Goal: Transaction & Acquisition: Purchase product/service

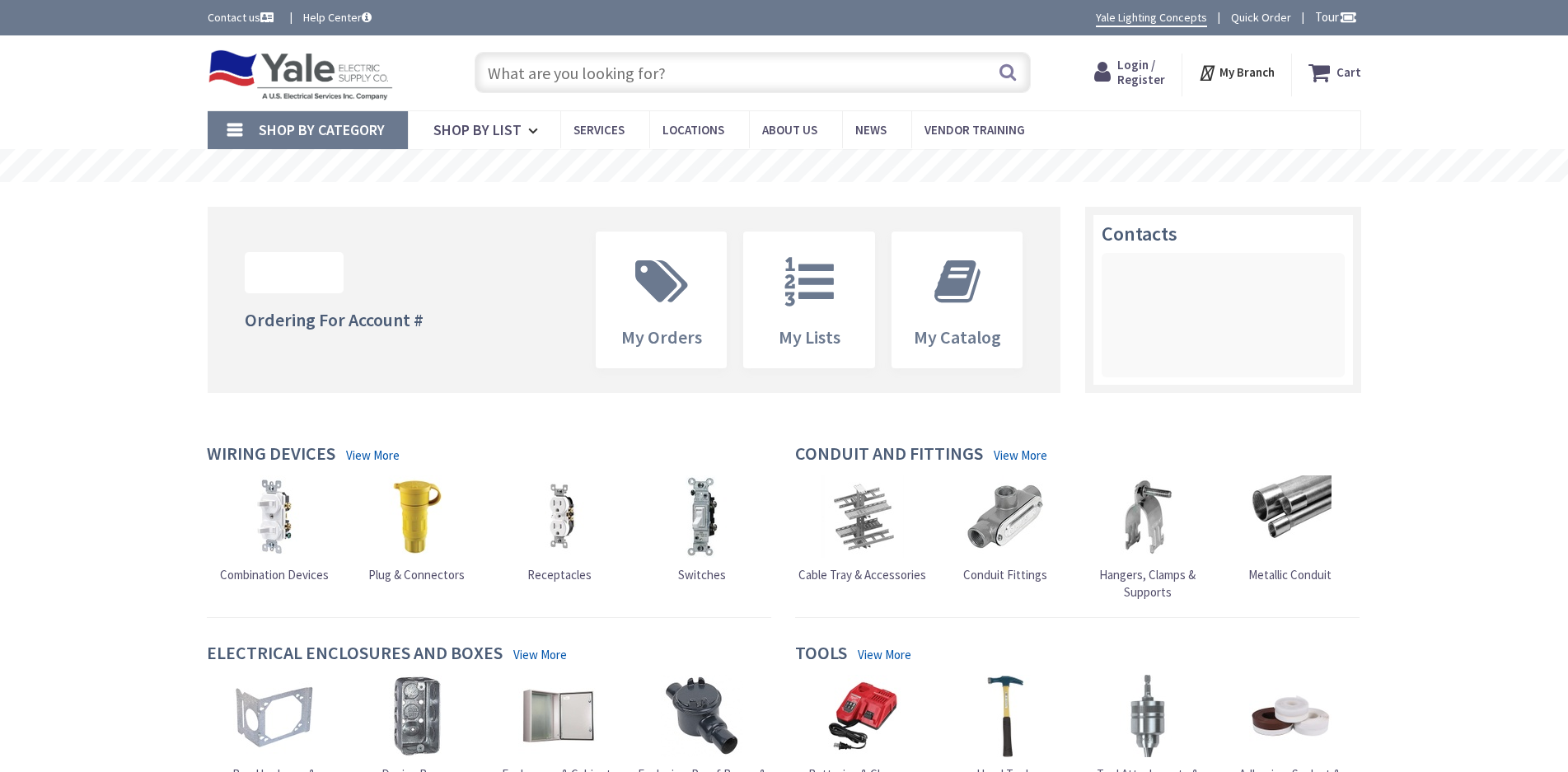
type input "[PERSON_NAME][GEOGRAPHIC_DATA], [STREET_ADDRESS]"
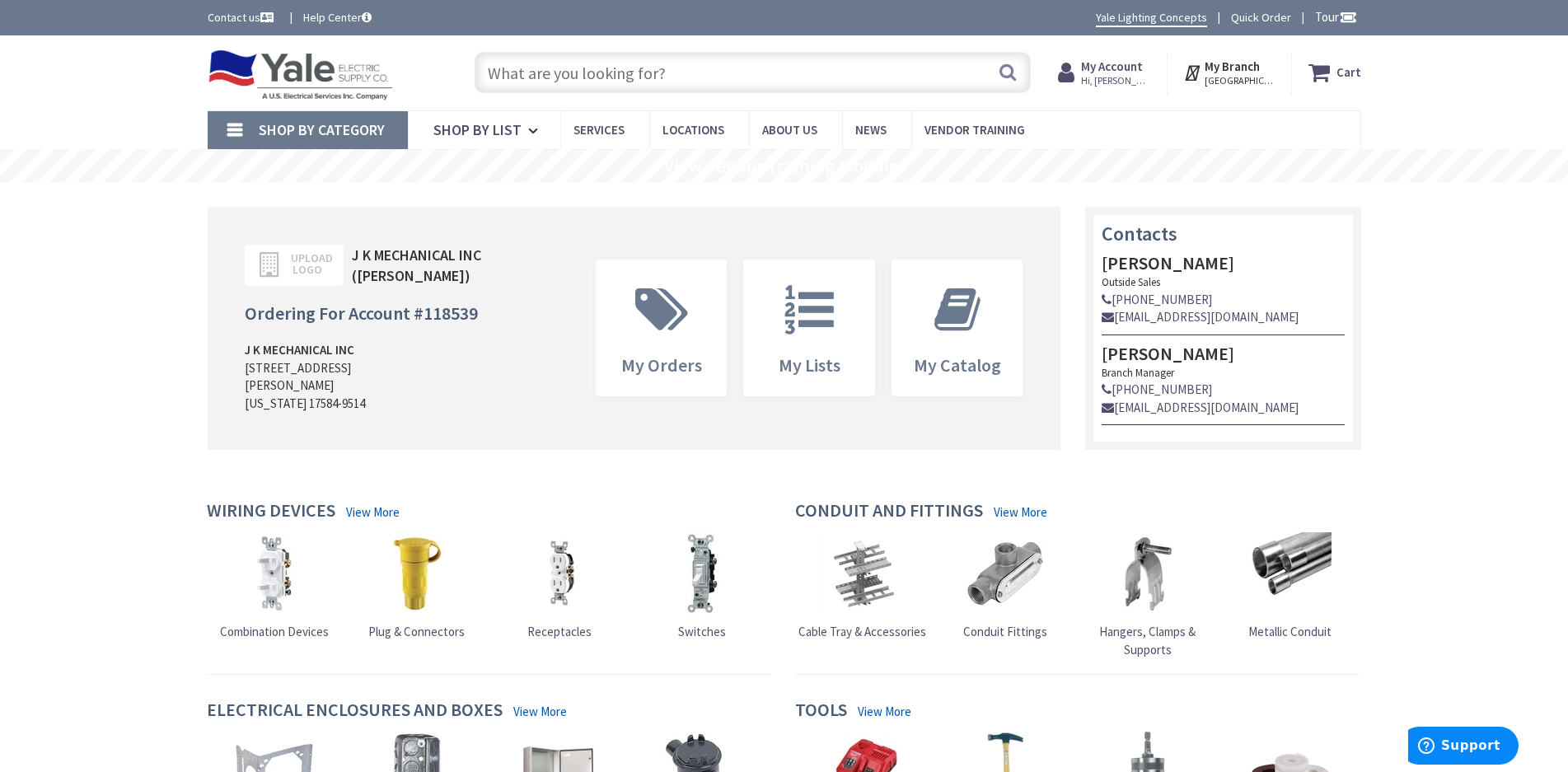
click at [1269, 17] on link "Quick Order" at bounding box center [1261, 17] width 60 height 17
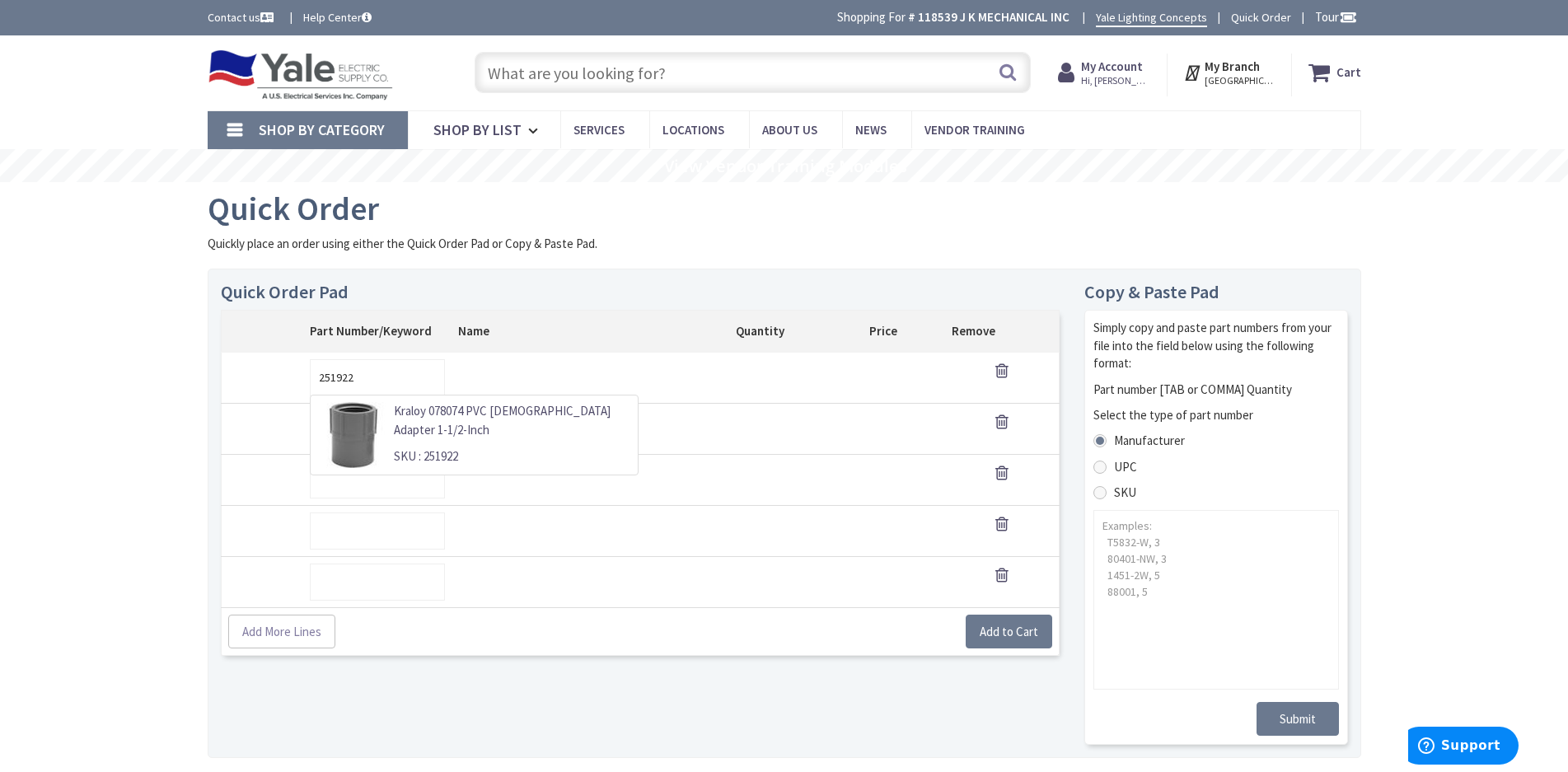
type input "251922"
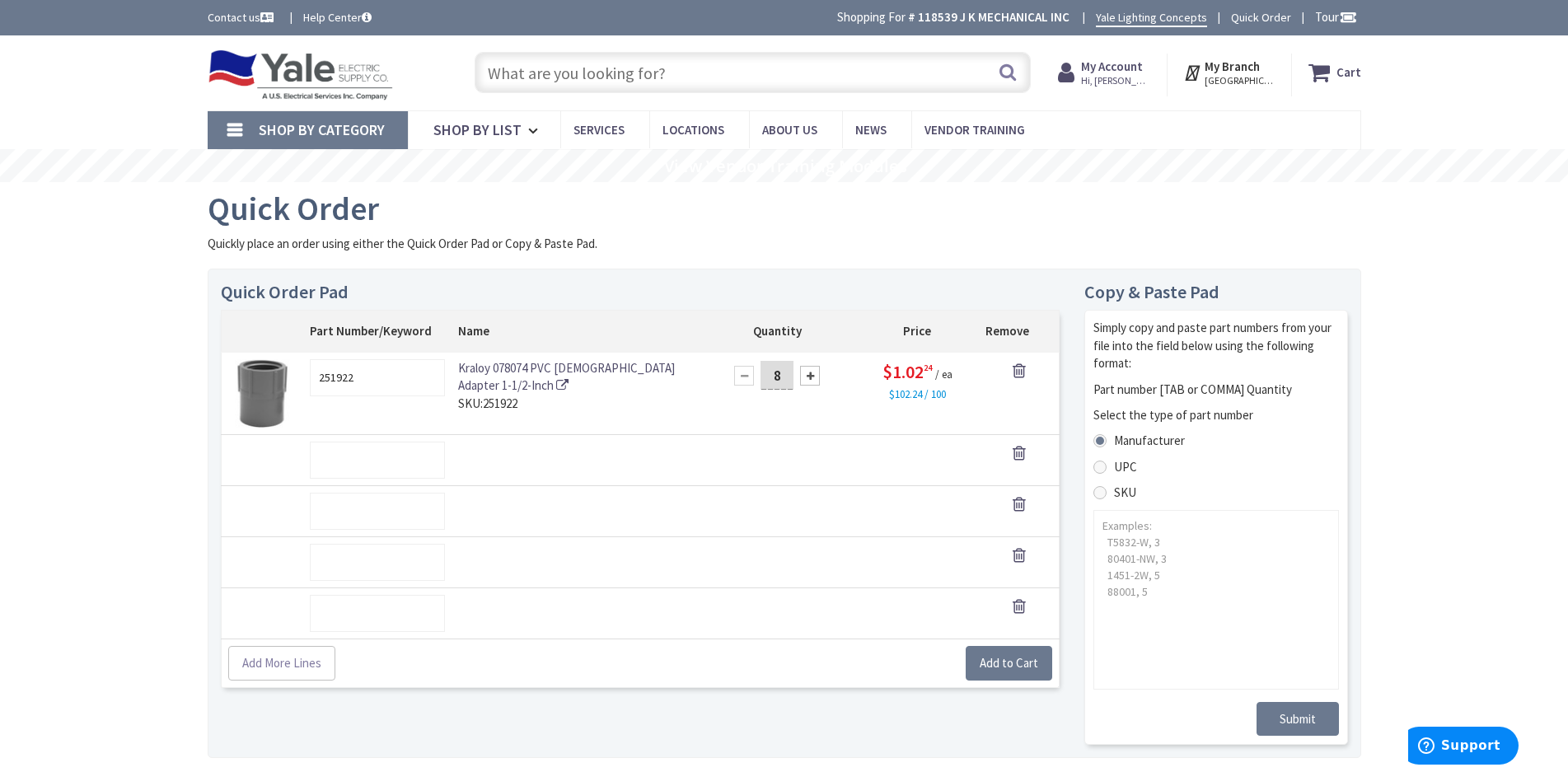
type input "8"
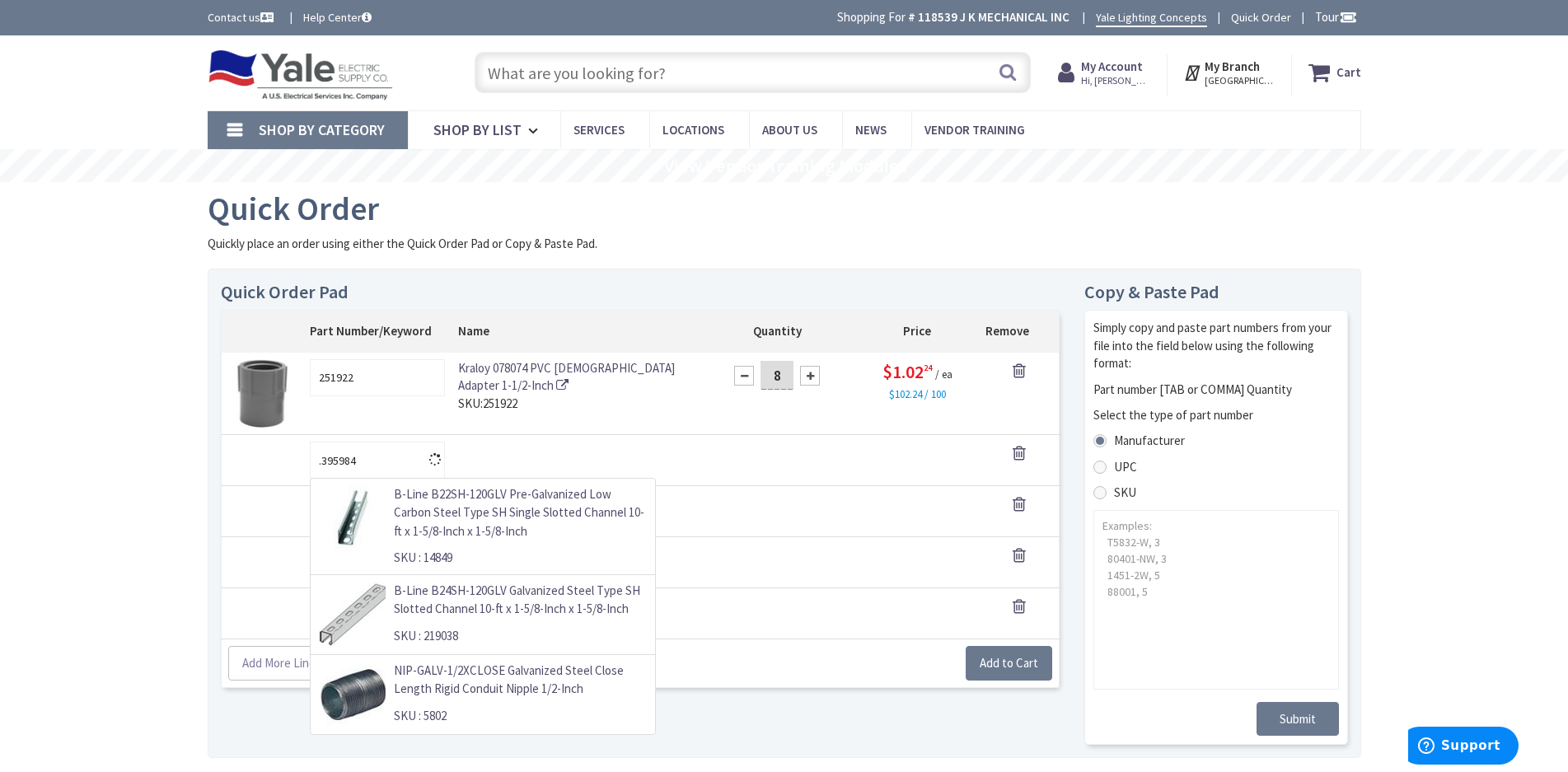
type input "395984"
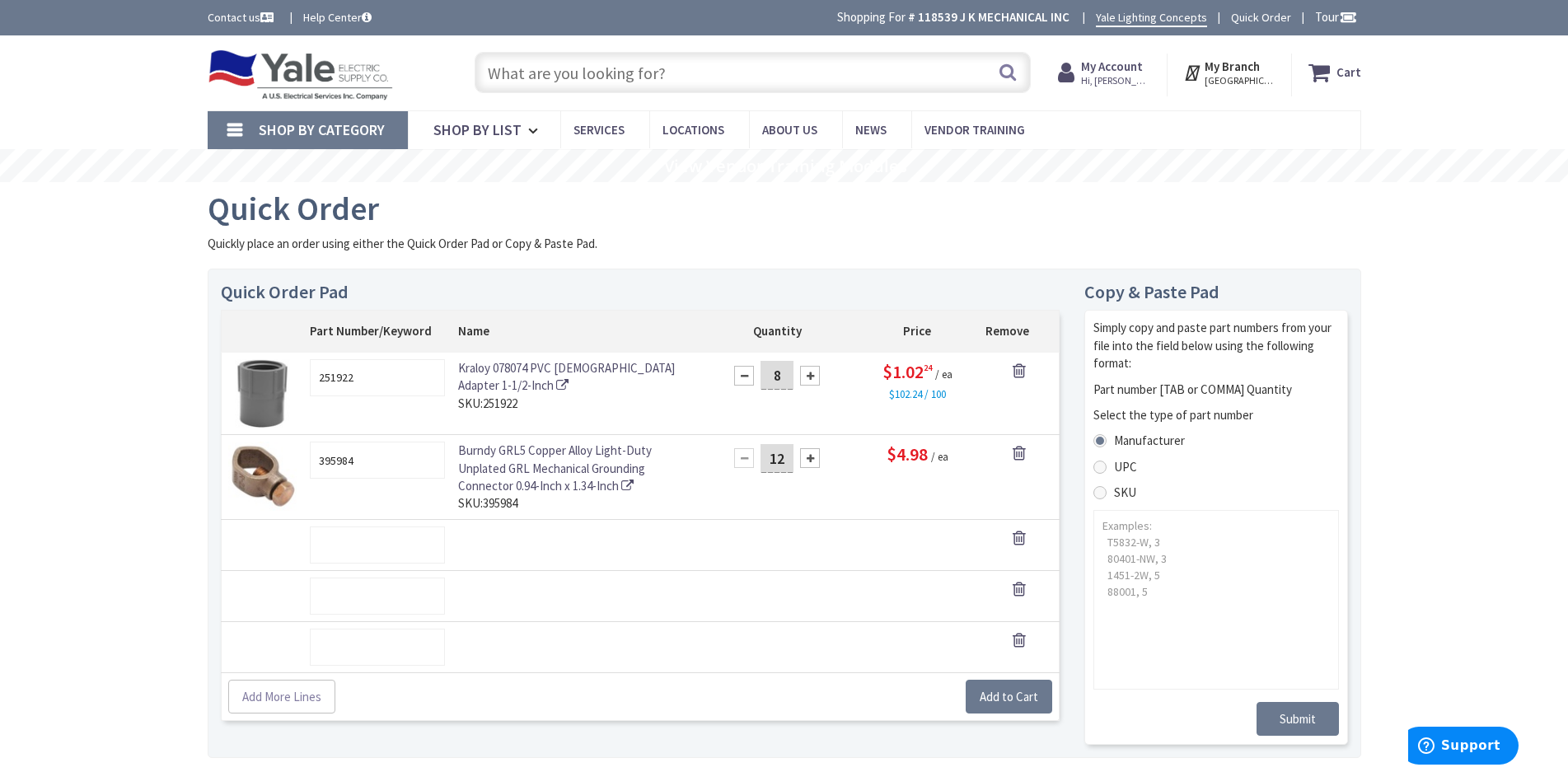
type input "12"
click at [395, 551] on input "text" at bounding box center [377, 545] width 135 height 37
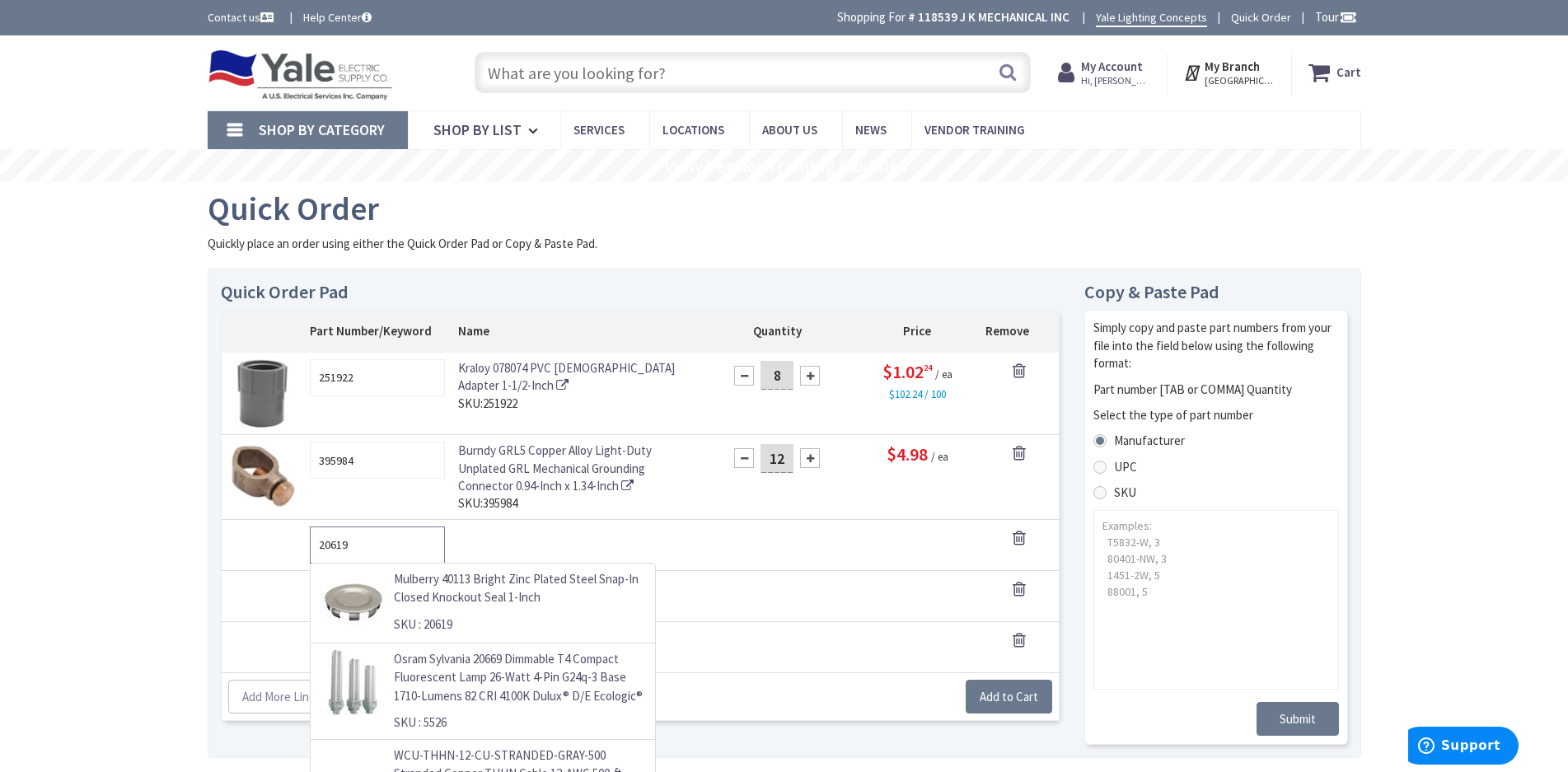
type input "20619"
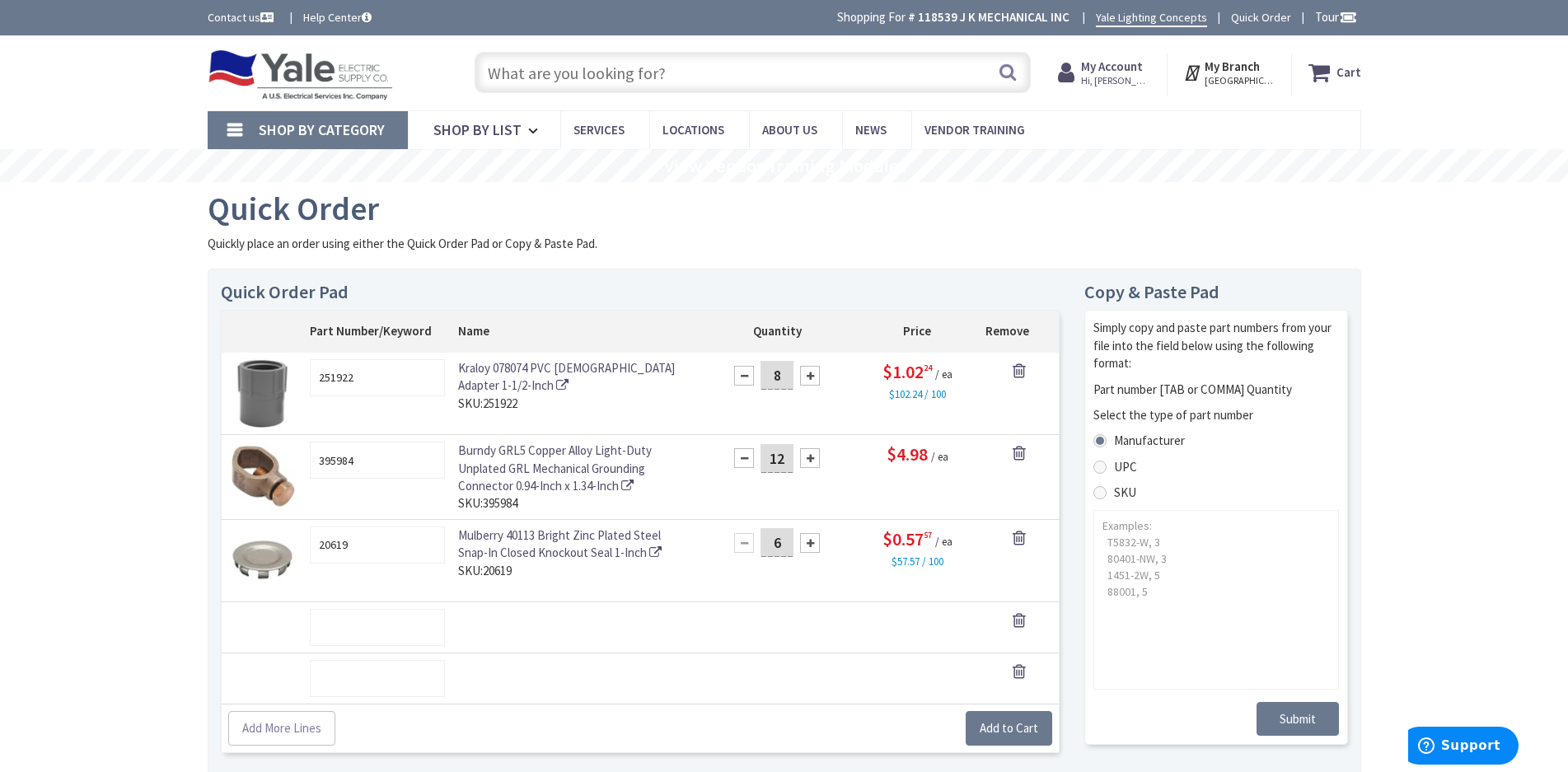
type input "6"
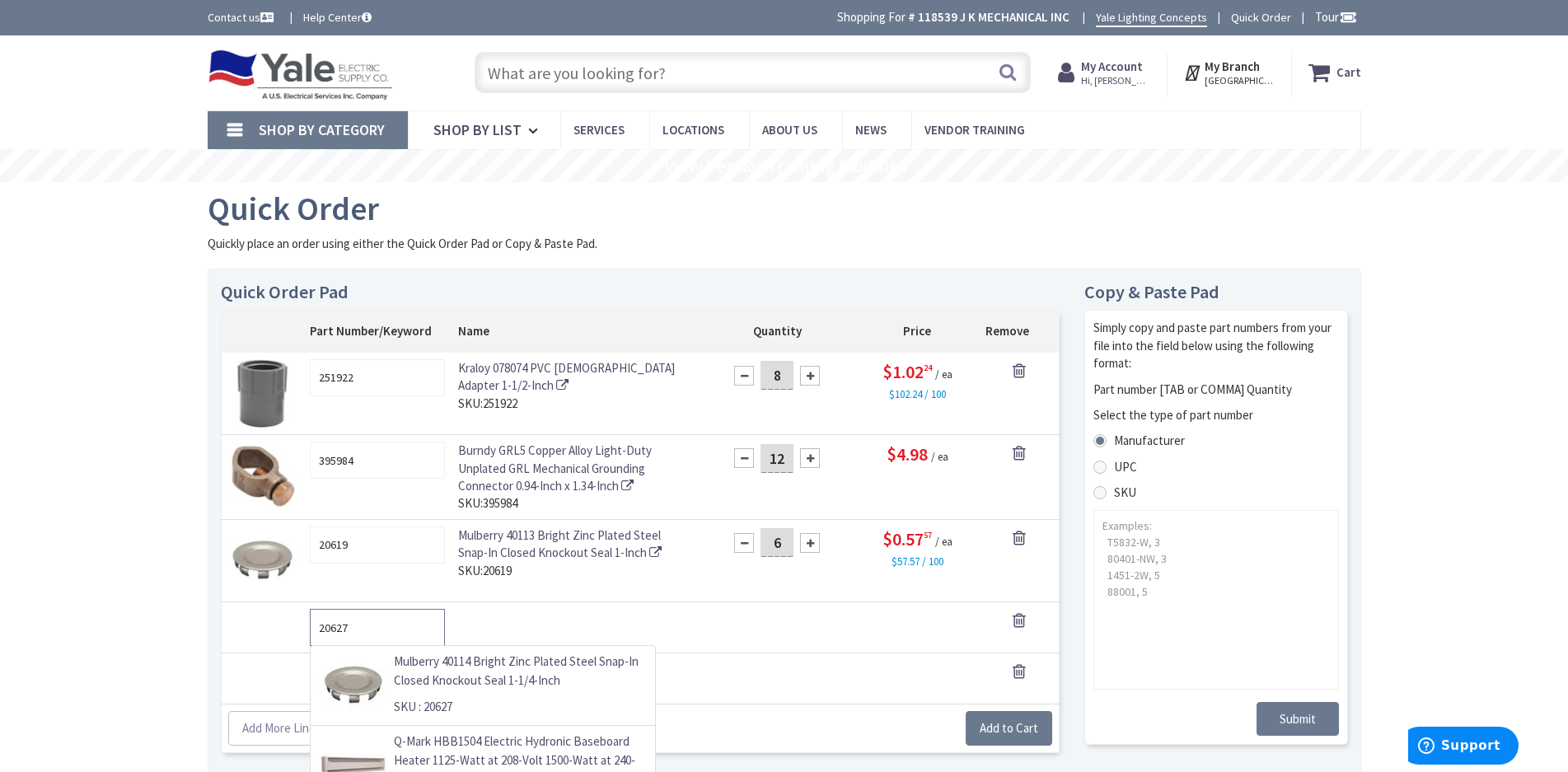
type input "20627"
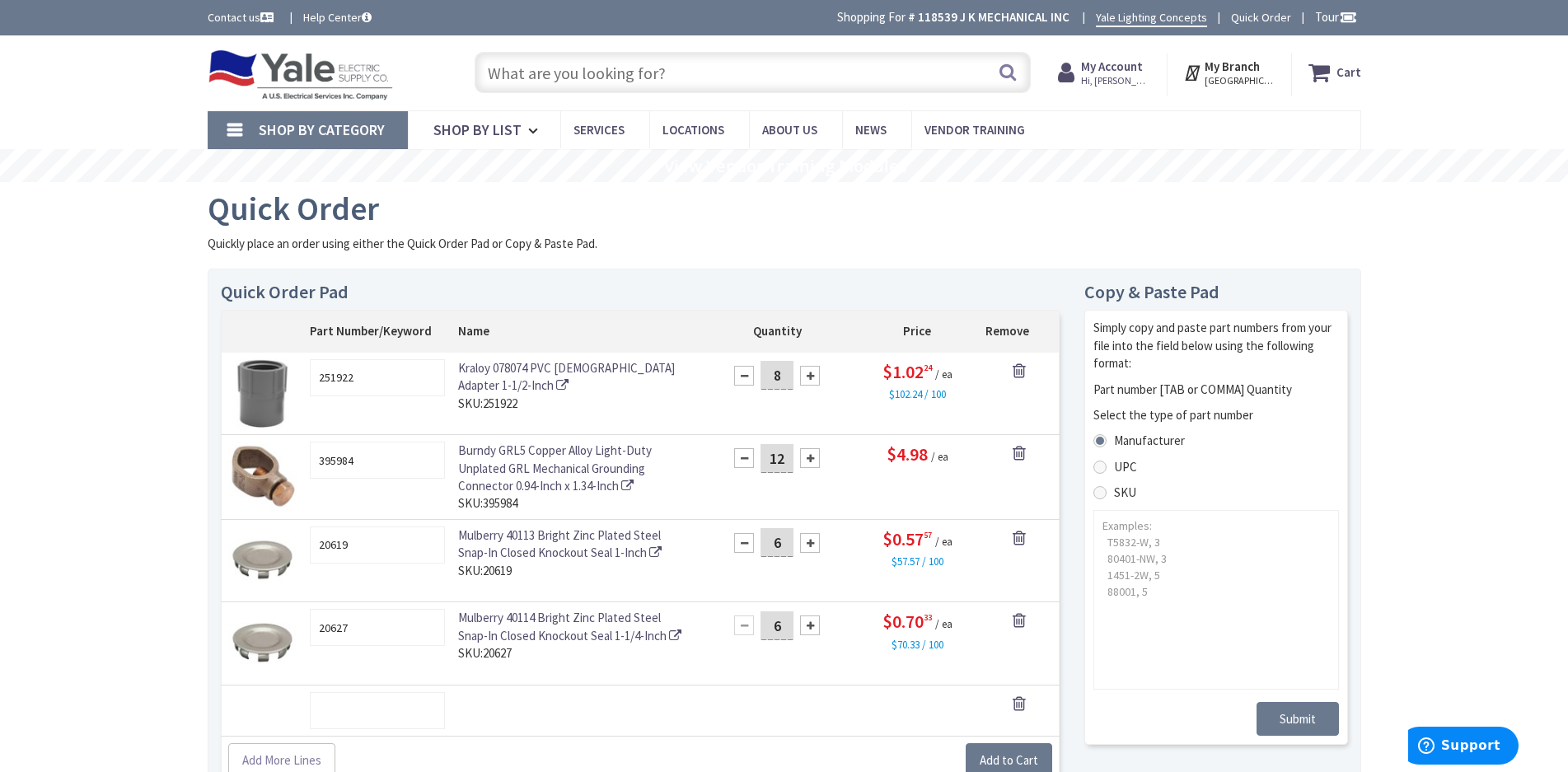
type input "6"
click at [402, 707] on input "text" at bounding box center [377, 711] width 135 height 37
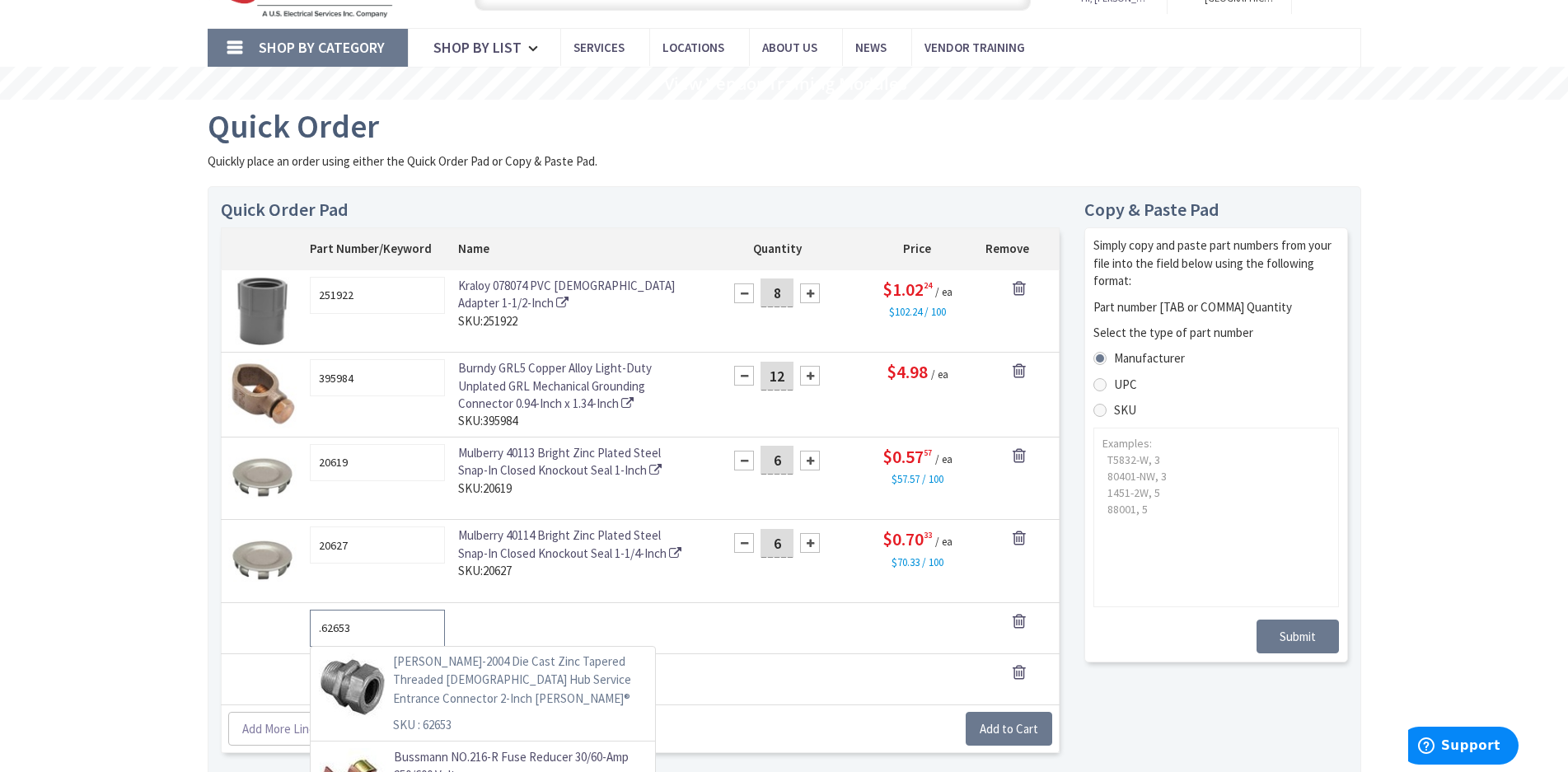
click at [486, 688] on p "[PERSON_NAME]-2004 Die Cast Zinc Tapered Threaded [DEMOGRAPHIC_DATA] Hub Servic…" at bounding box center [519, 680] width 252 height 56
type input "62653"
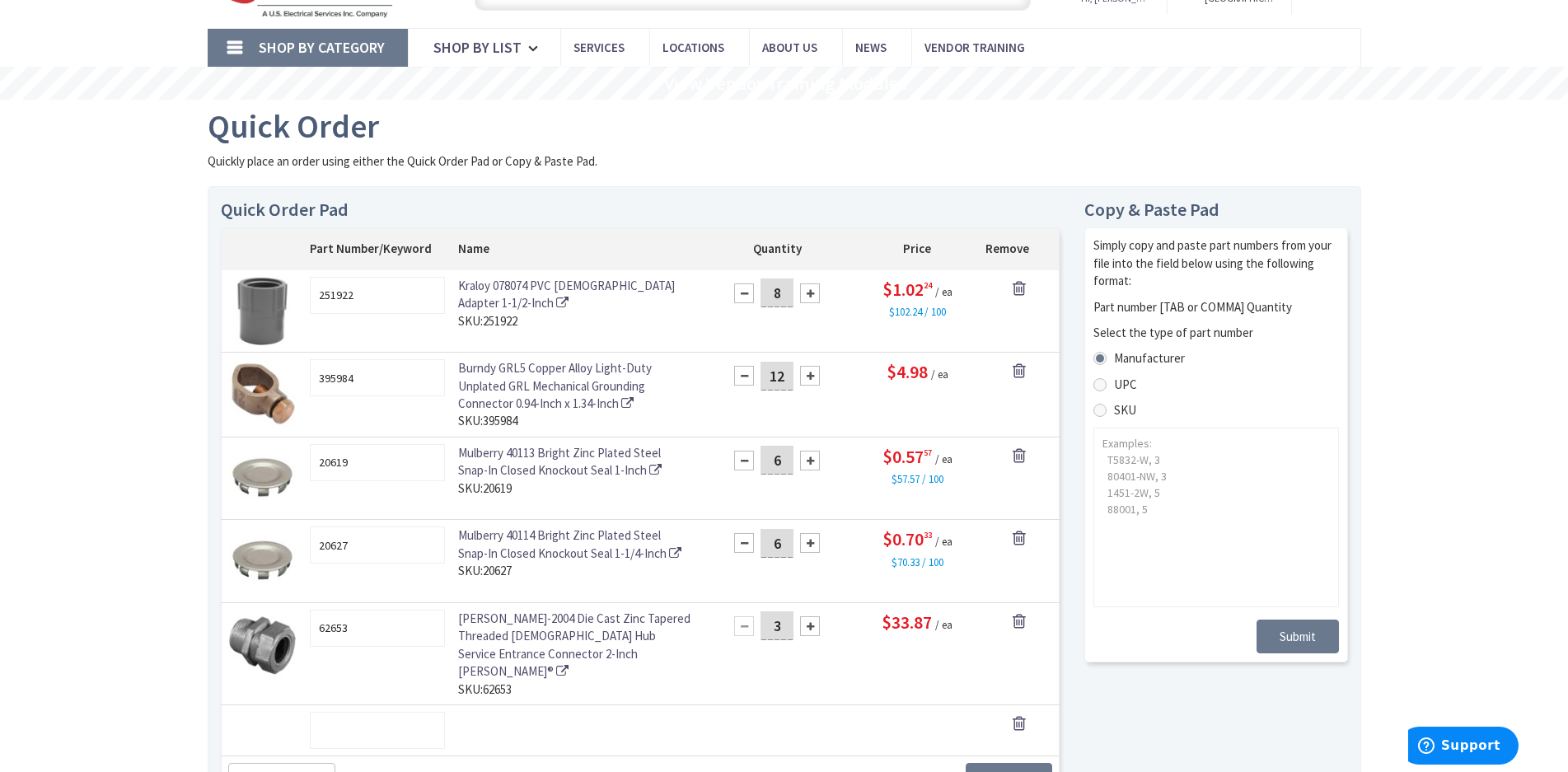
type input "3"
click at [430, 716] on input "text" at bounding box center [377, 730] width 135 height 37
type input "cw397"
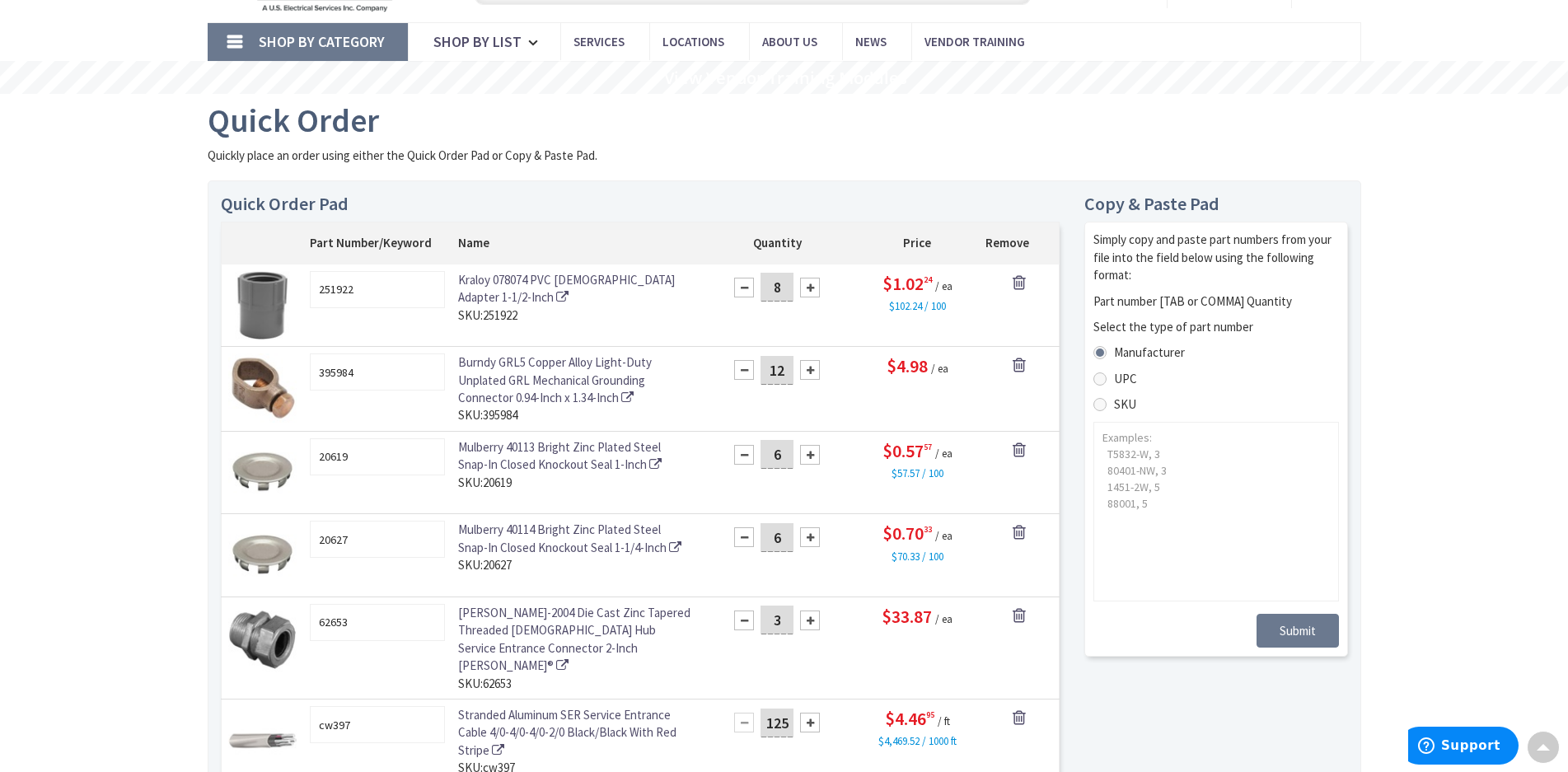
type input "125"
click at [1164, 731] on div "Quick Order Pad Part Number/Keyword Name Quantity Price Remove 251922 Kraloy 07…" at bounding box center [784, 521] width 1152 height 655
click at [1170, 702] on div "Quick Order Pad Part Number/Keyword Name Quantity Price Remove 251922 Kraloy 07…" at bounding box center [784, 521] width 1152 height 655
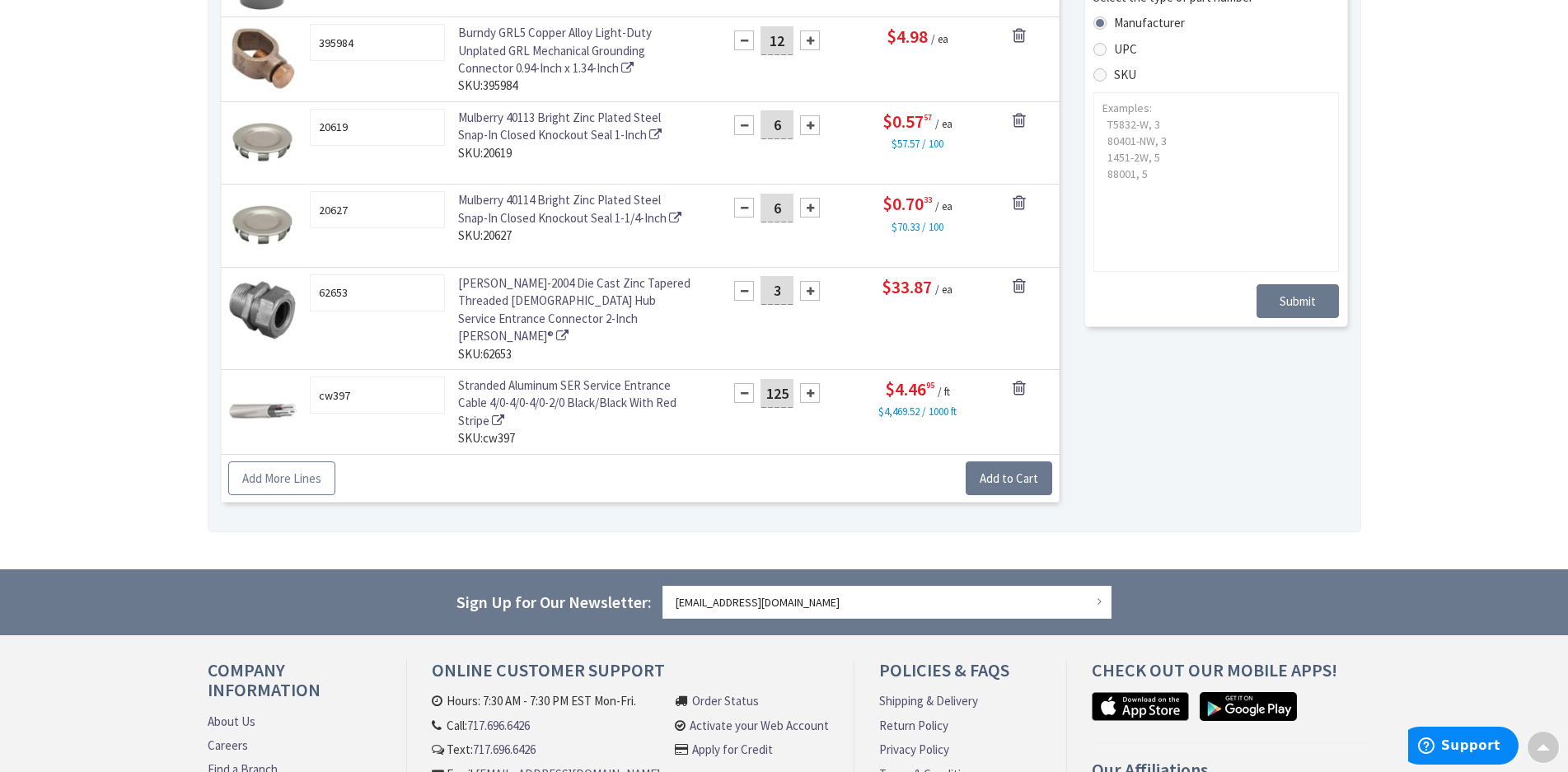
click at [303, 462] on link "Add More Lines" at bounding box center [282, 478] width 107 height 35
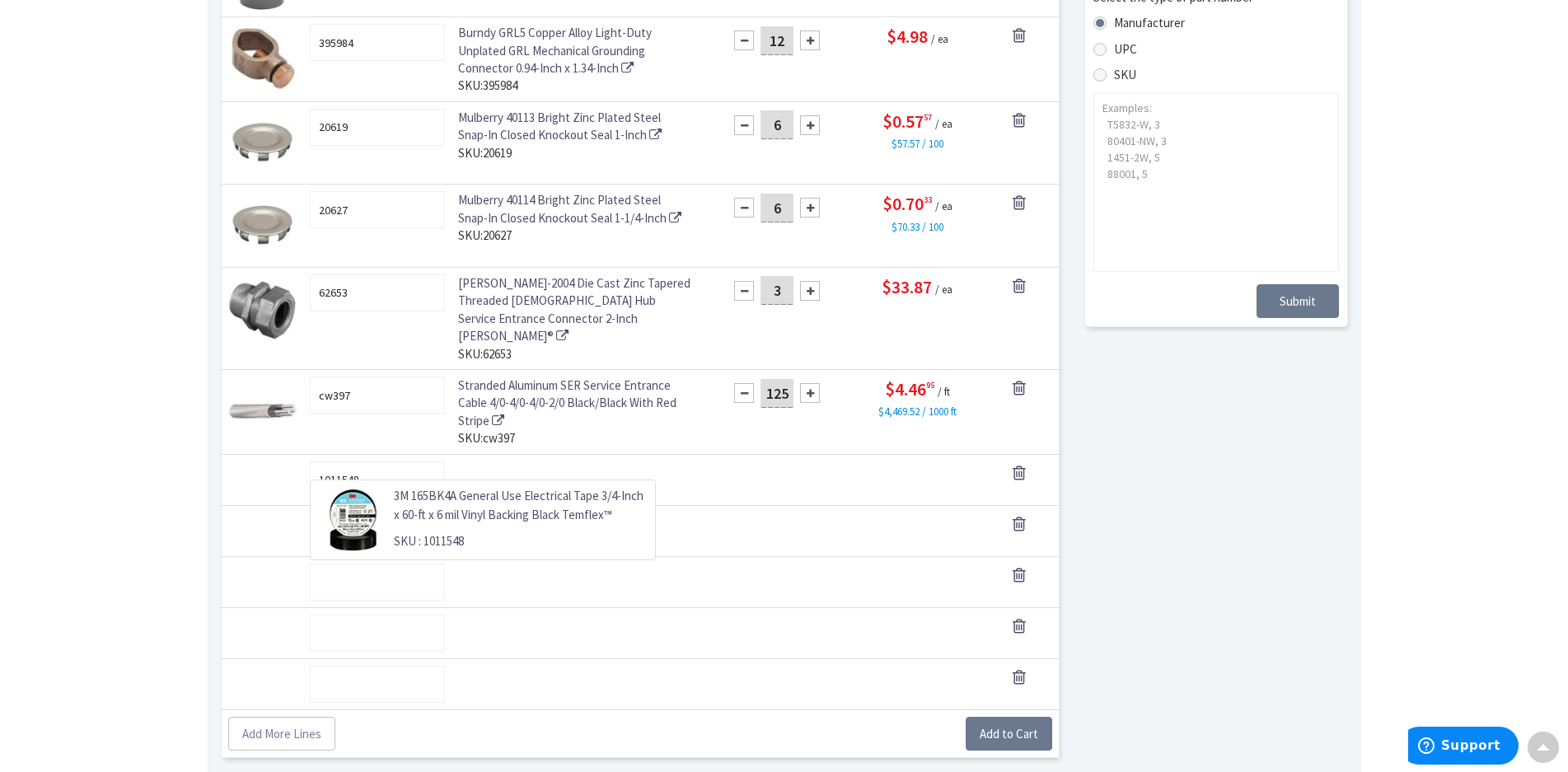
type input "1011548"
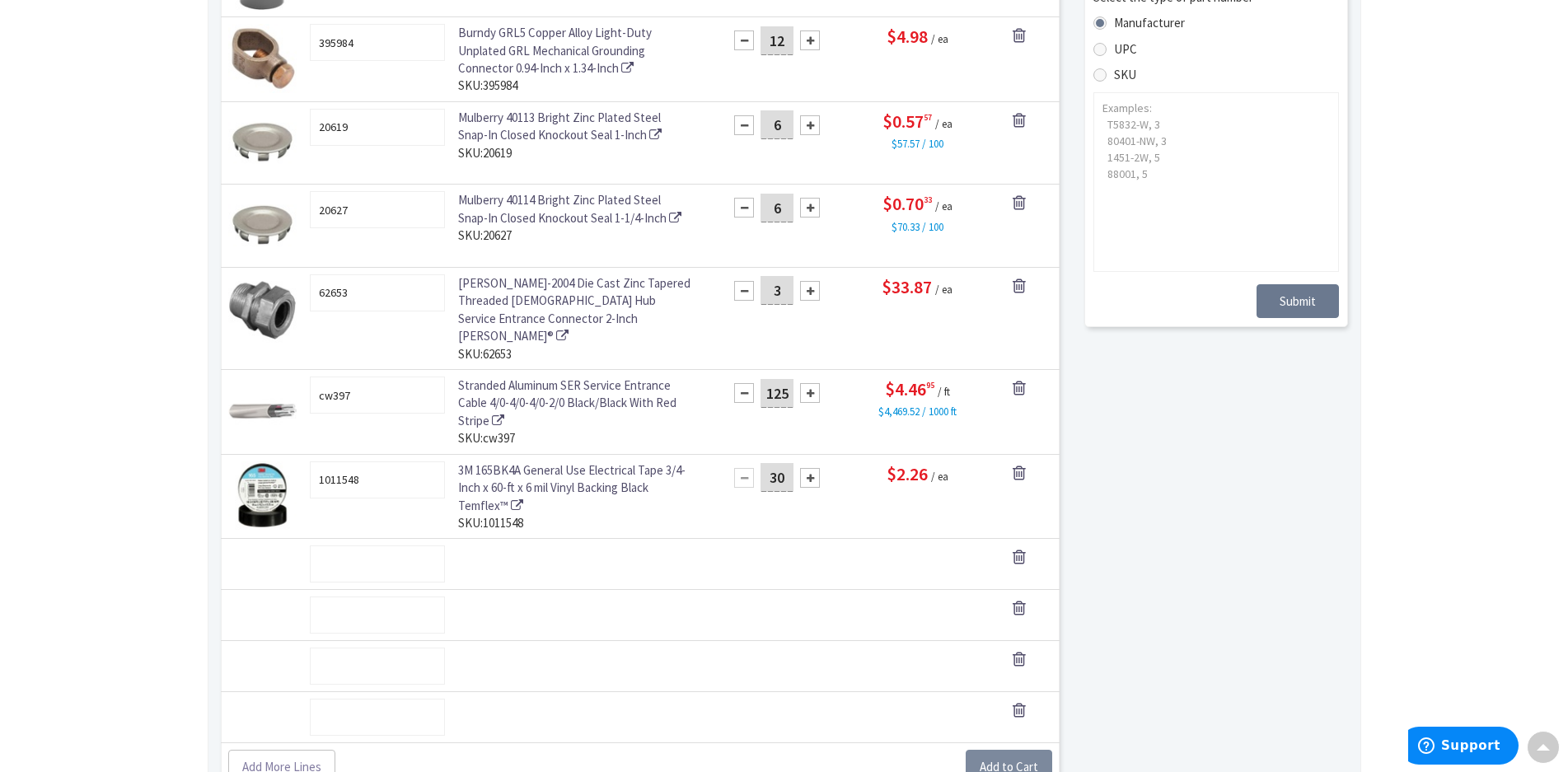
type input "30"
click at [1044, 752] on button "Add to Cart" at bounding box center [1008, 767] width 86 height 35
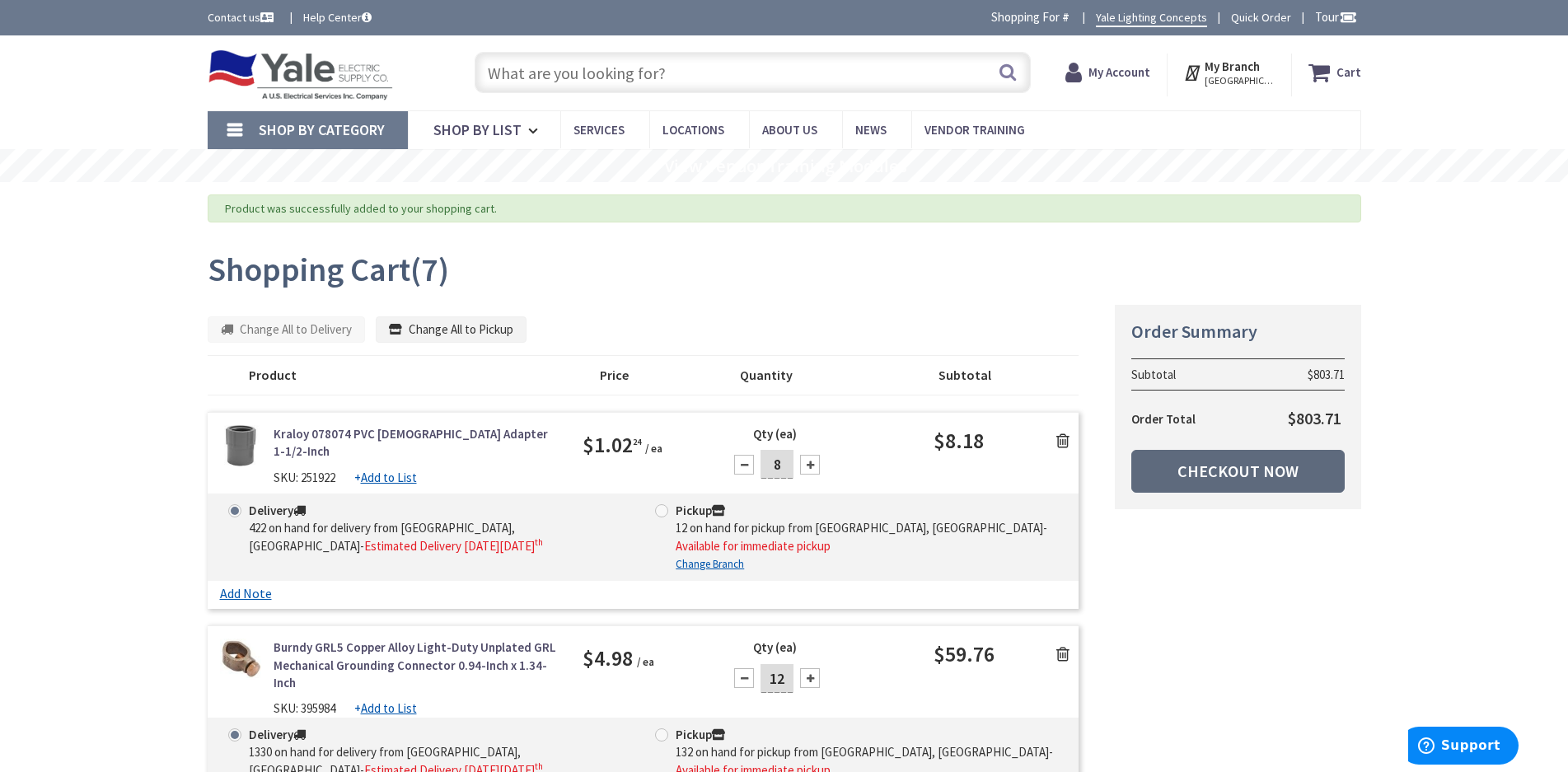
click at [1273, 473] on link "Checkout Now" at bounding box center [1238, 471] width 213 height 43
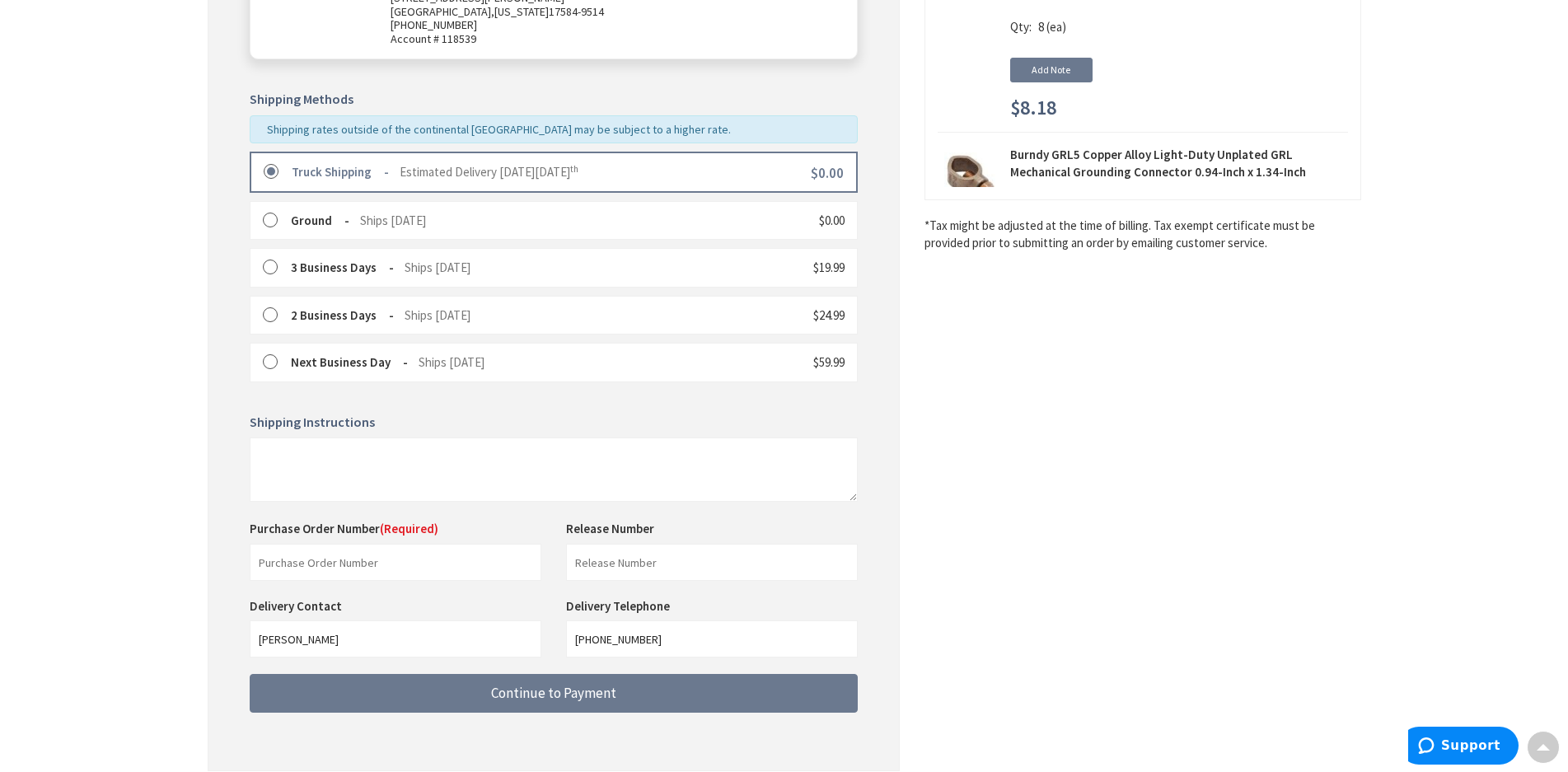
scroll to position [398, 0]
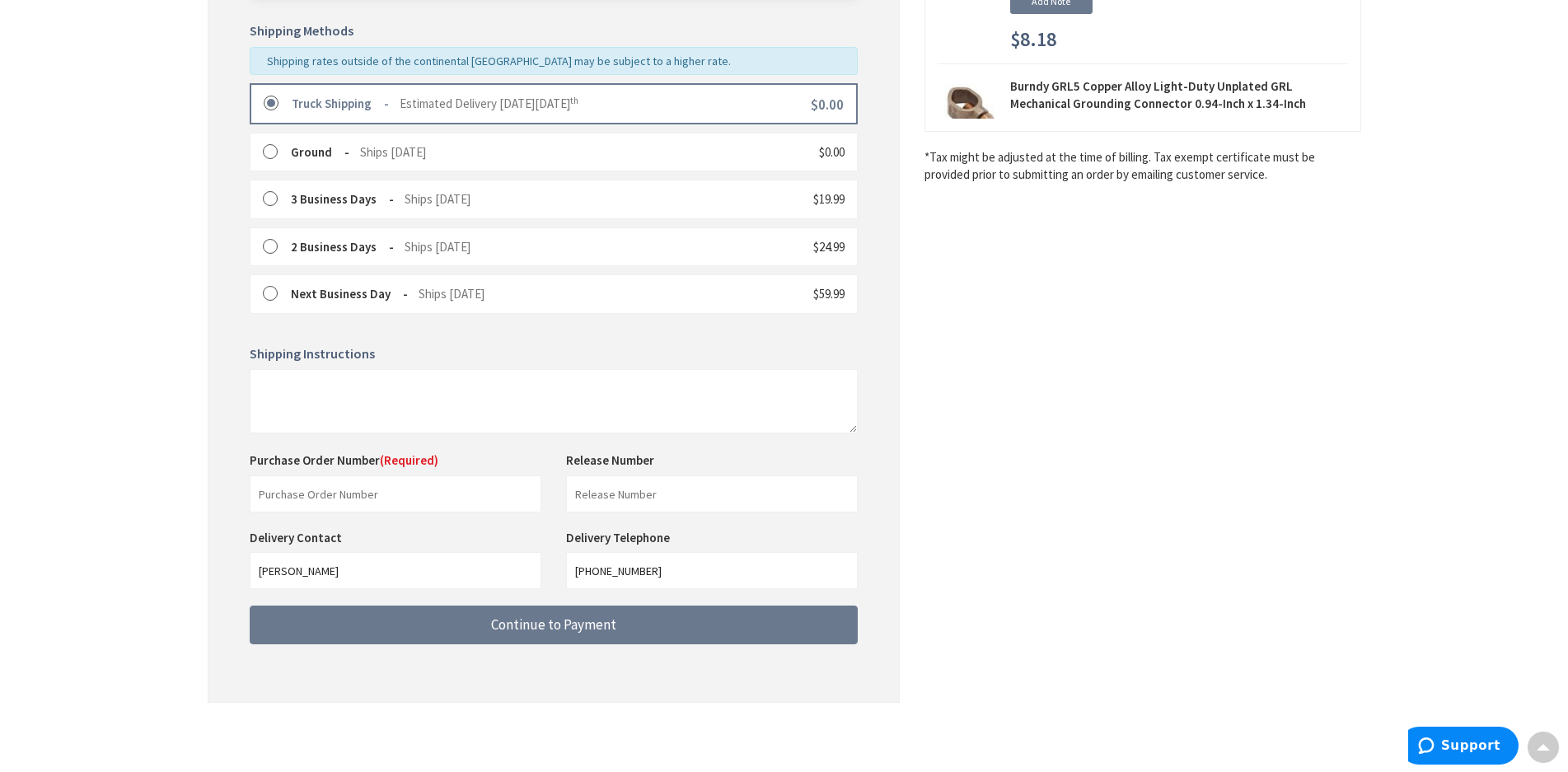
drag, startPoint x: 354, startPoint y: 547, endPoint x: 354, endPoint y: 560, distance: 13.0
click at [354, 560] on div "Delivery Contact Justin Deiter" at bounding box center [396, 559] width 317 height 60
click at [379, 489] on input "text" at bounding box center [396, 494] width 292 height 37
type input "67185"
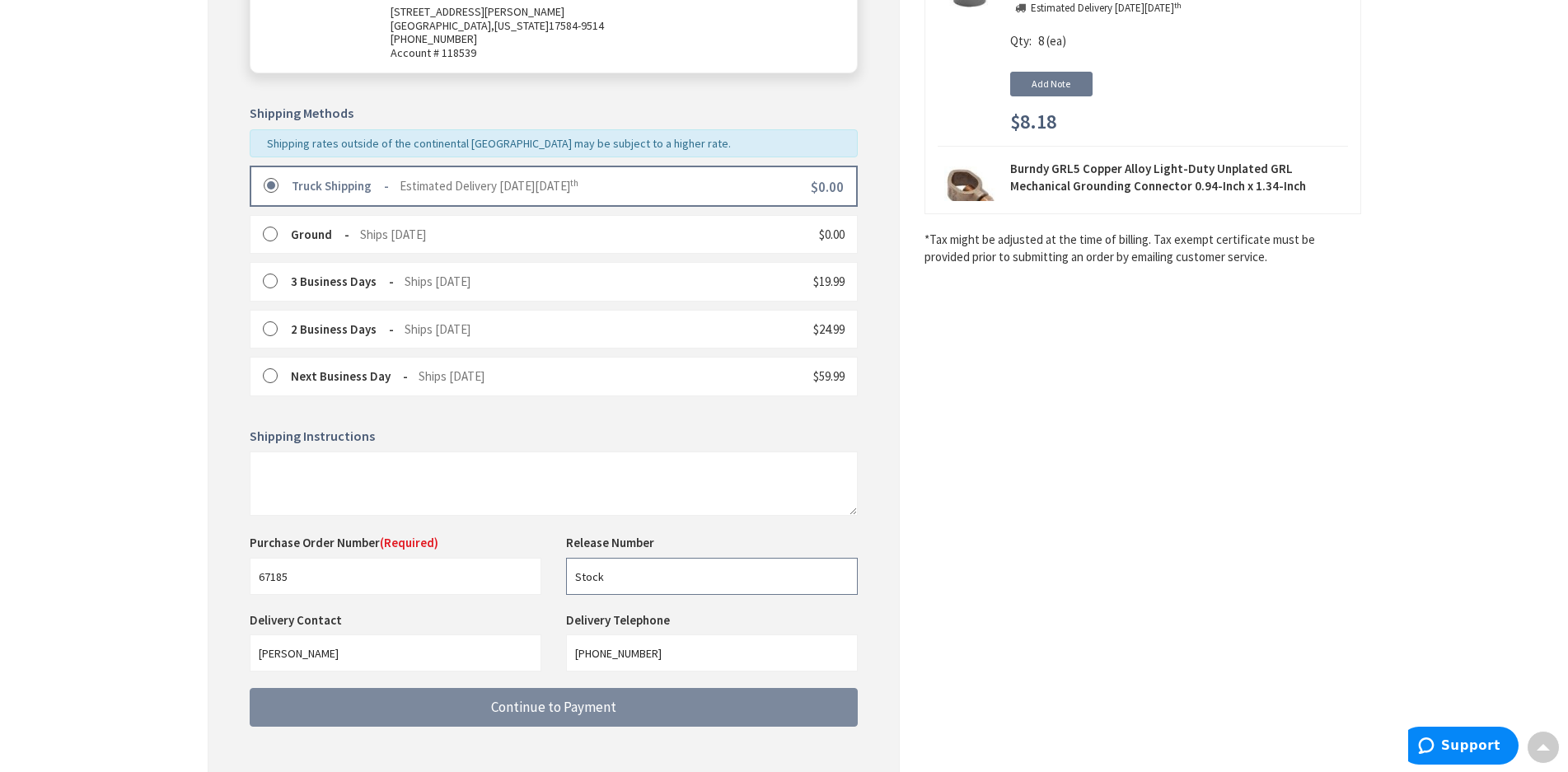
type input "Stock"
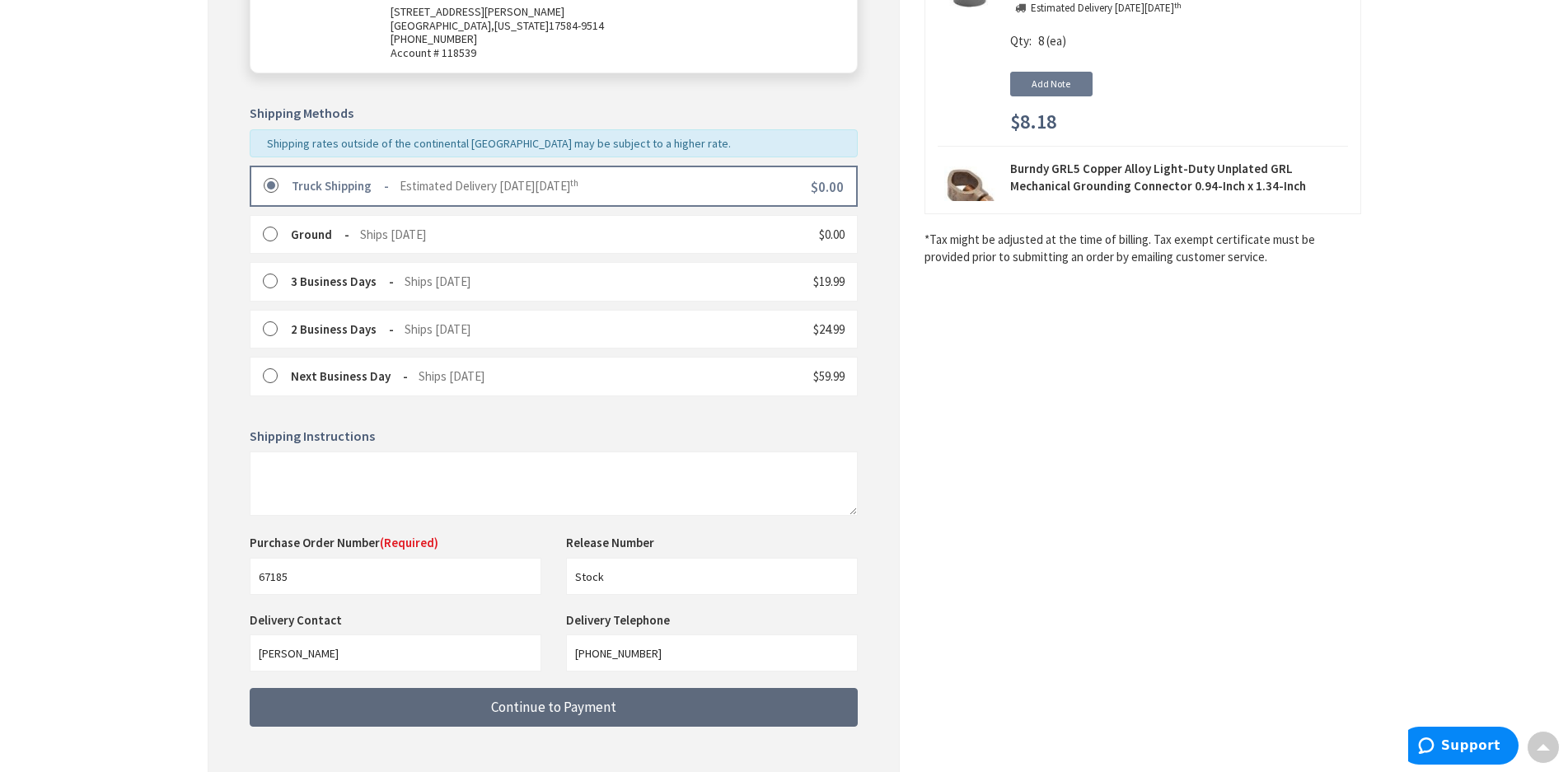
click at [531, 694] on button "Continue to Payment" at bounding box center [554, 707] width 608 height 39
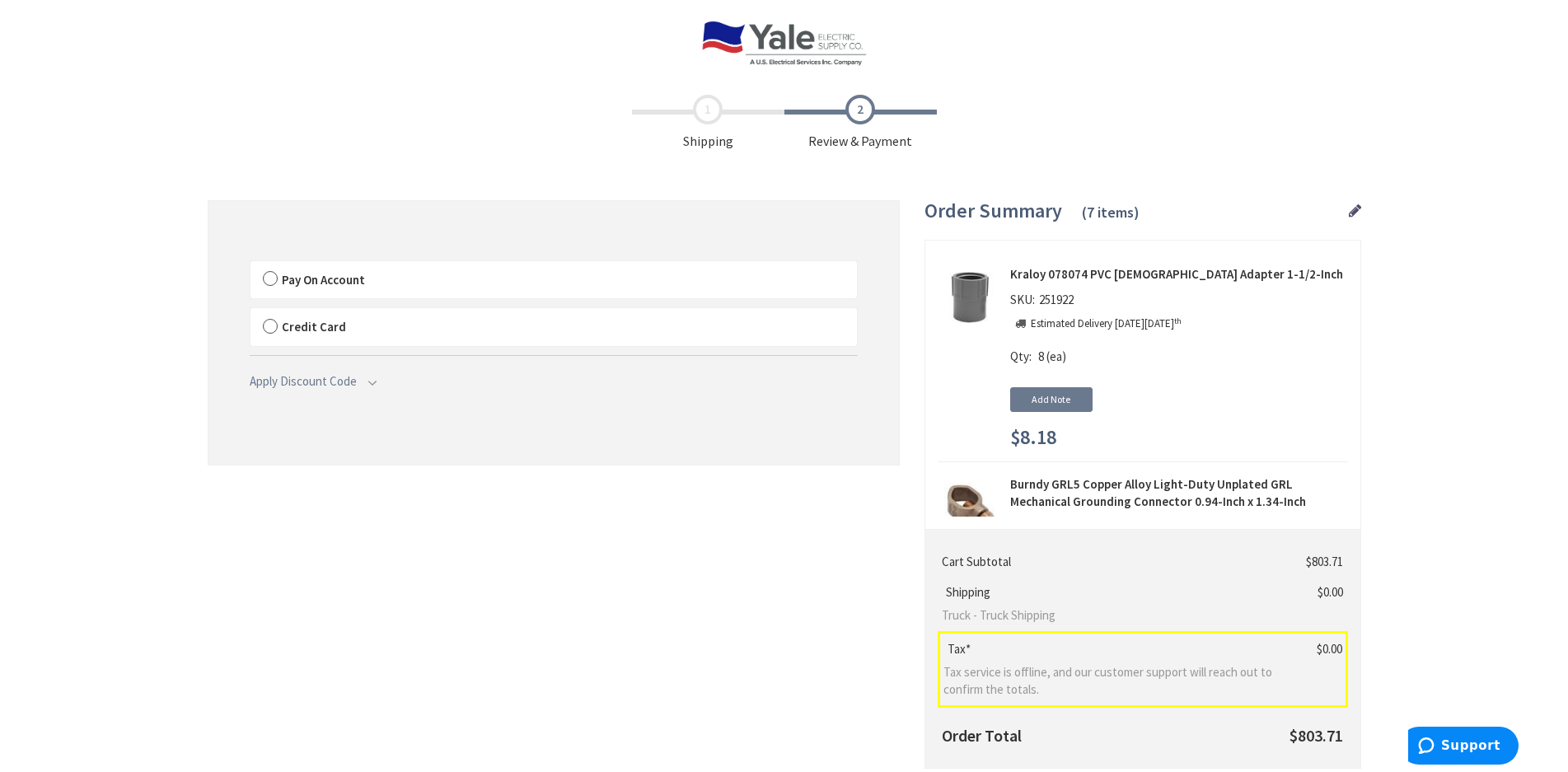
click at [515, 274] on label "Pay On Account" at bounding box center [554, 280] width 607 height 38
click at [251, 264] on input "Pay On Account" at bounding box center [251, 264] width 0 height 0
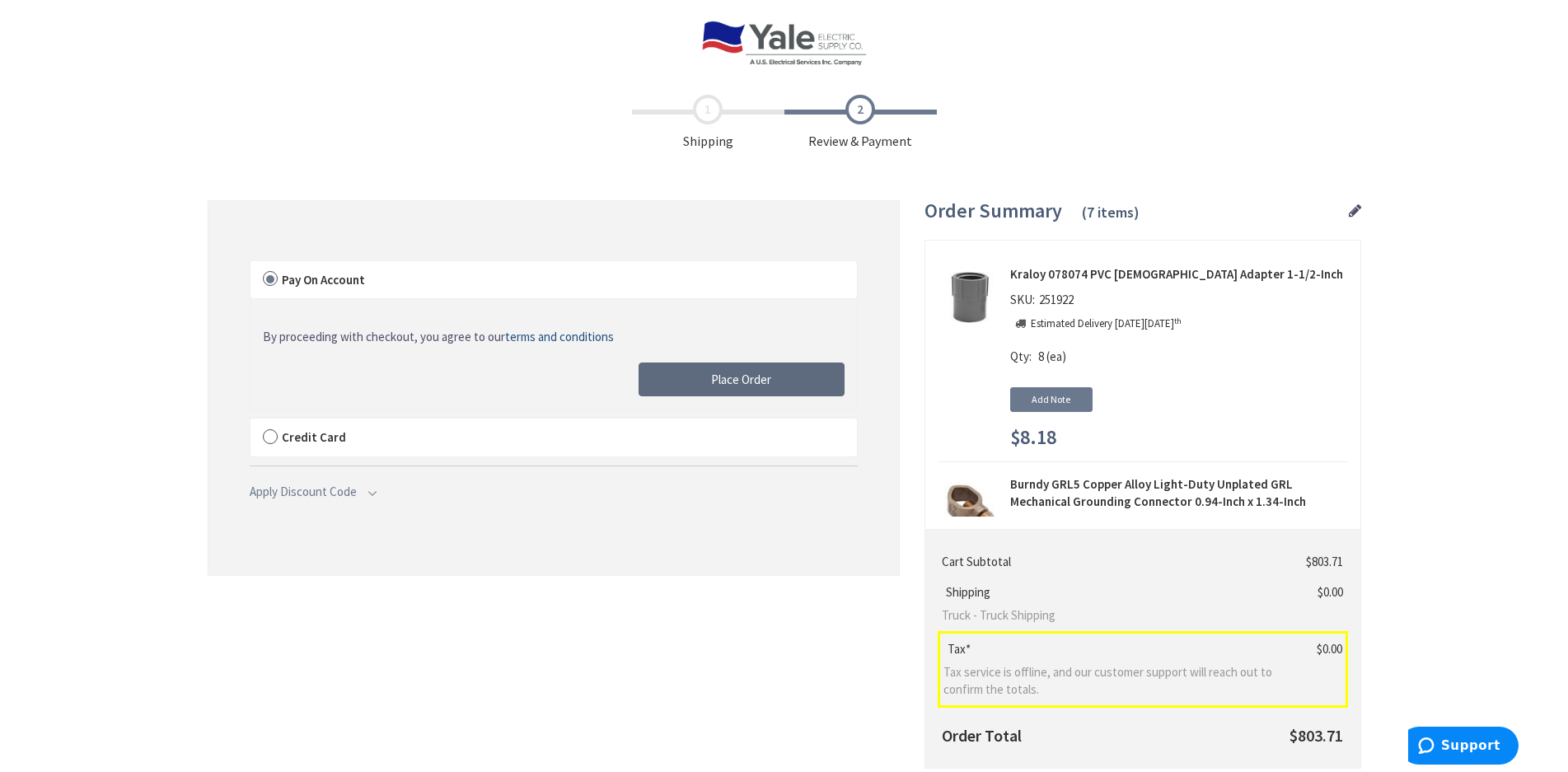
click at [734, 386] on button "Place Order" at bounding box center [742, 380] width 206 height 35
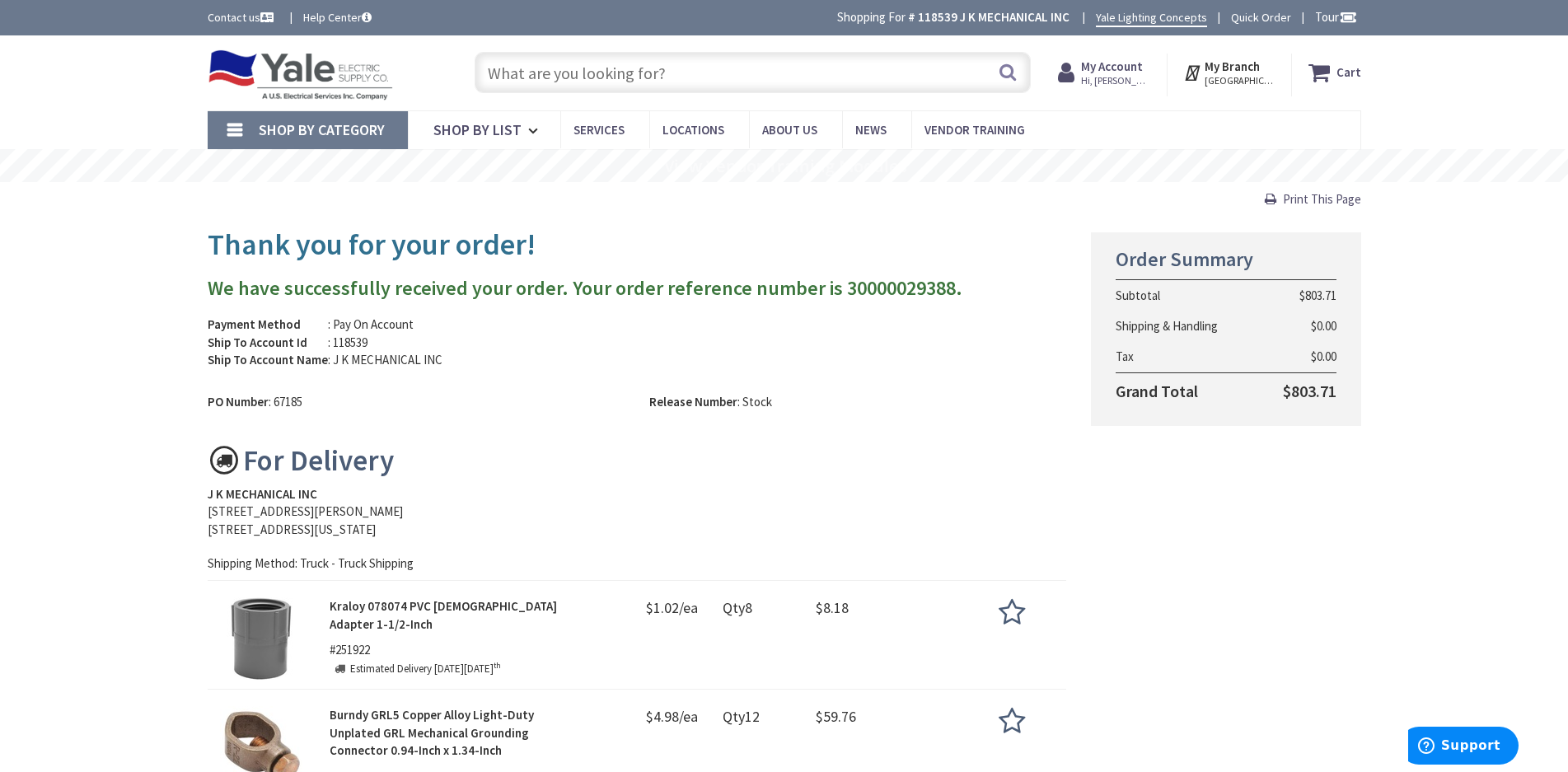
click at [1291, 199] on span "Print This Page" at bounding box center [1322, 199] width 78 height 16
